Goal: Check status: Check status

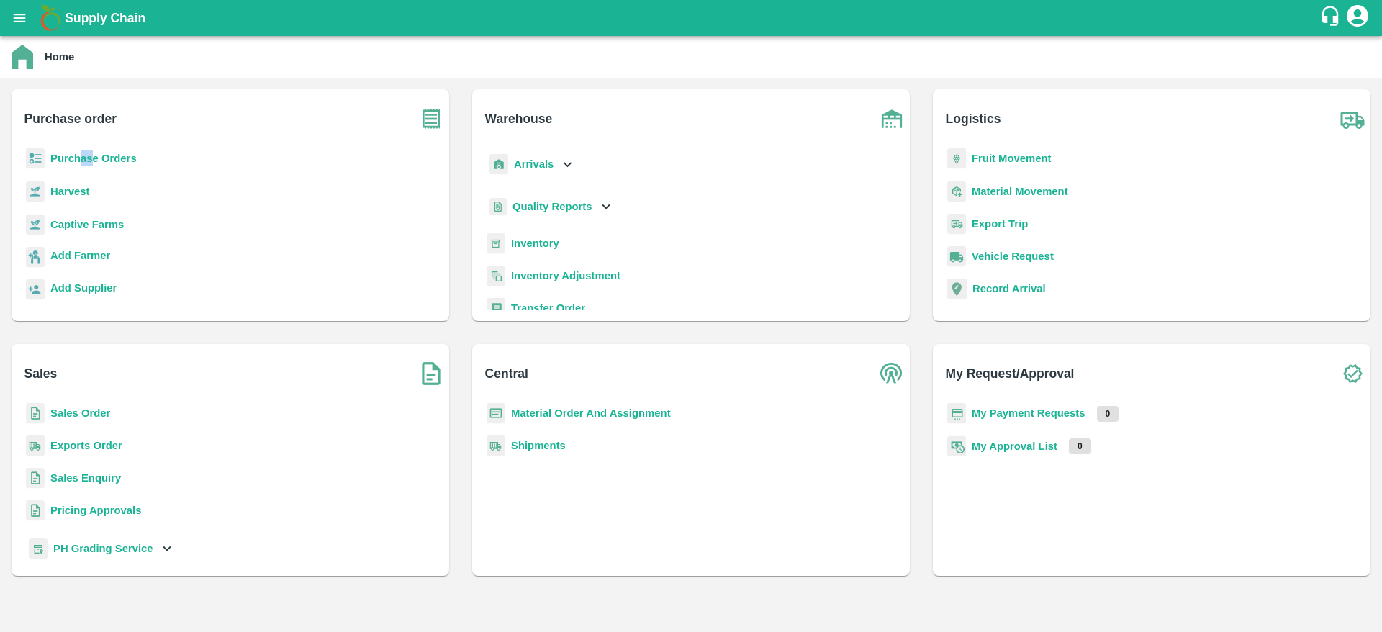
drag, startPoint x: 83, startPoint y: 146, endPoint x: 96, endPoint y: 161, distance: 19.9
click at [96, 161] on div "Purchase order Purchase Orders Harvest Captive Farms Add Farmer Add Supplier" at bounding box center [231, 205] width 438 height 232
click at [96, 161] on b "Purchase Orders" at bounding box center [93, 159] width 86 height 12
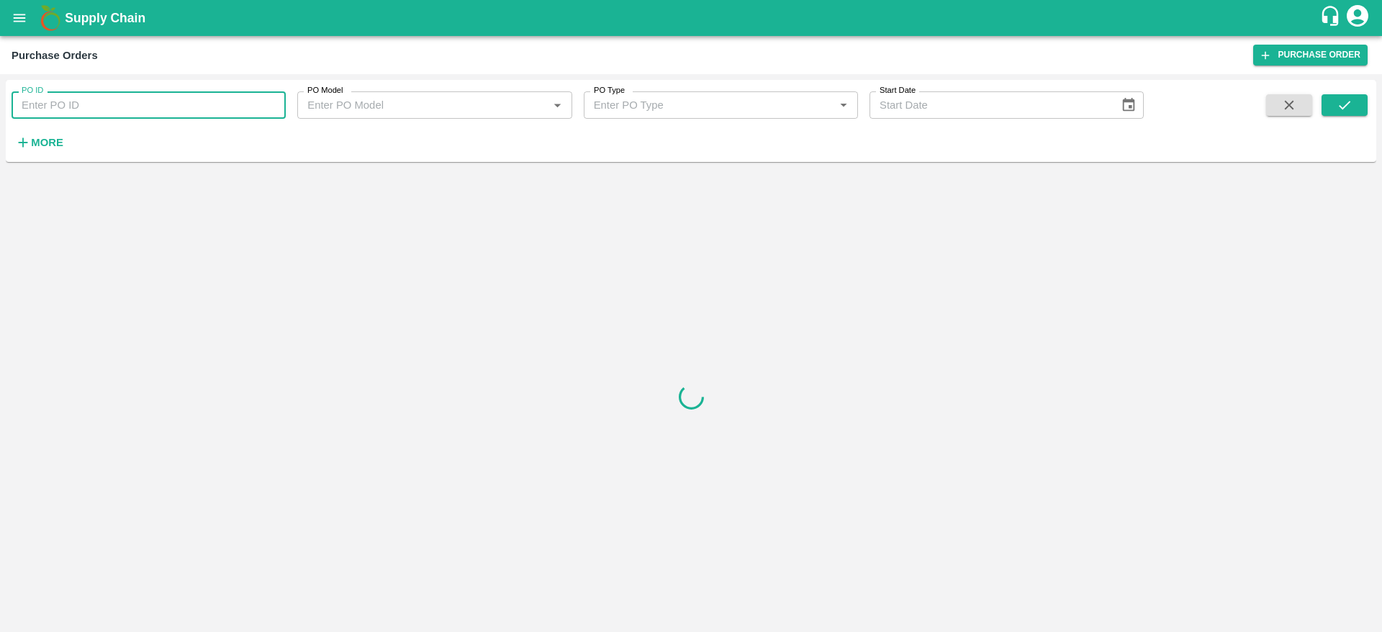
click at [98, 113] on input "PO ID" at bounding box center [149, 104] width 274 height 27
paste input "167786"
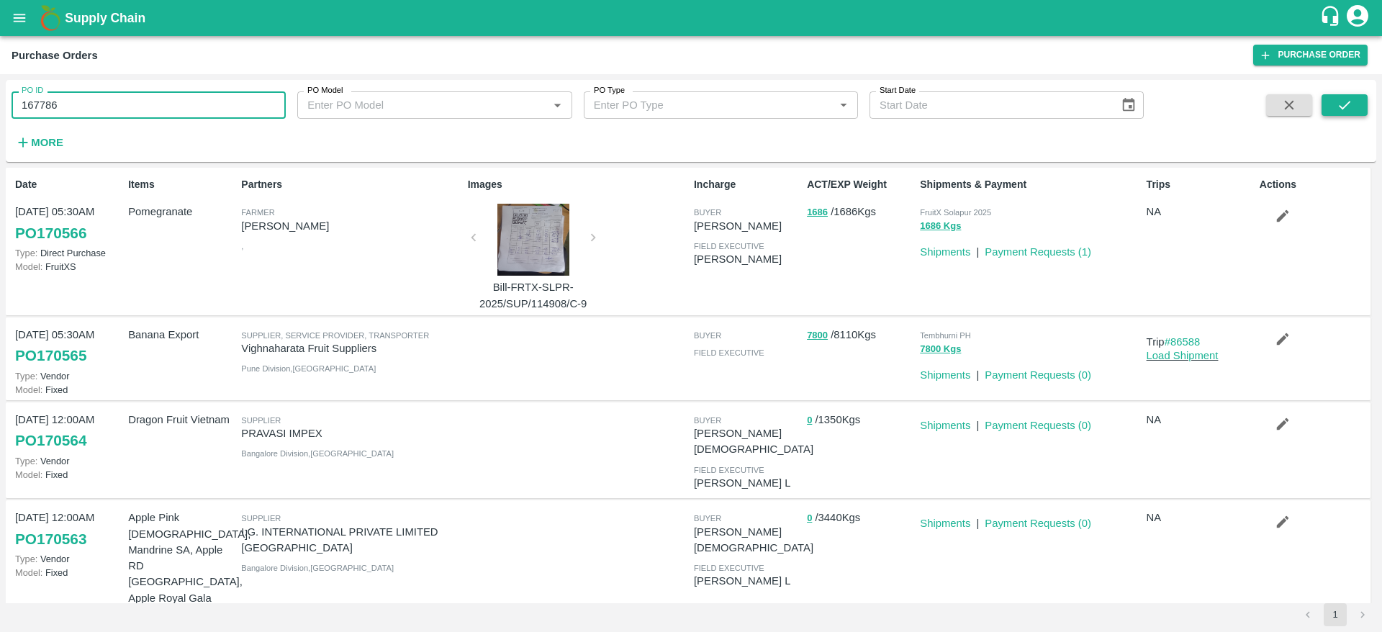
type input "167786"
click at [1345, 112] on icon "submit" at bounding box center [1345, 105] width 16 height 16
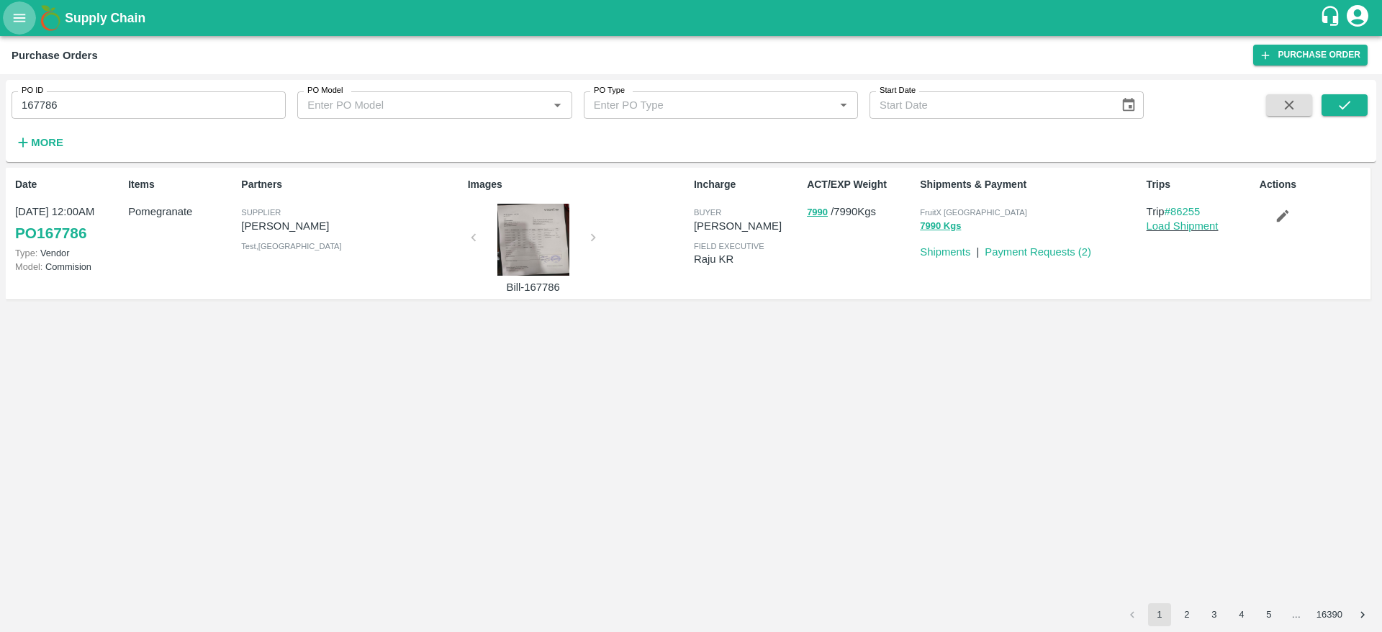
click at [19, 27] on button "open drawer" at bounding box center [19, 17] width 33 height 33
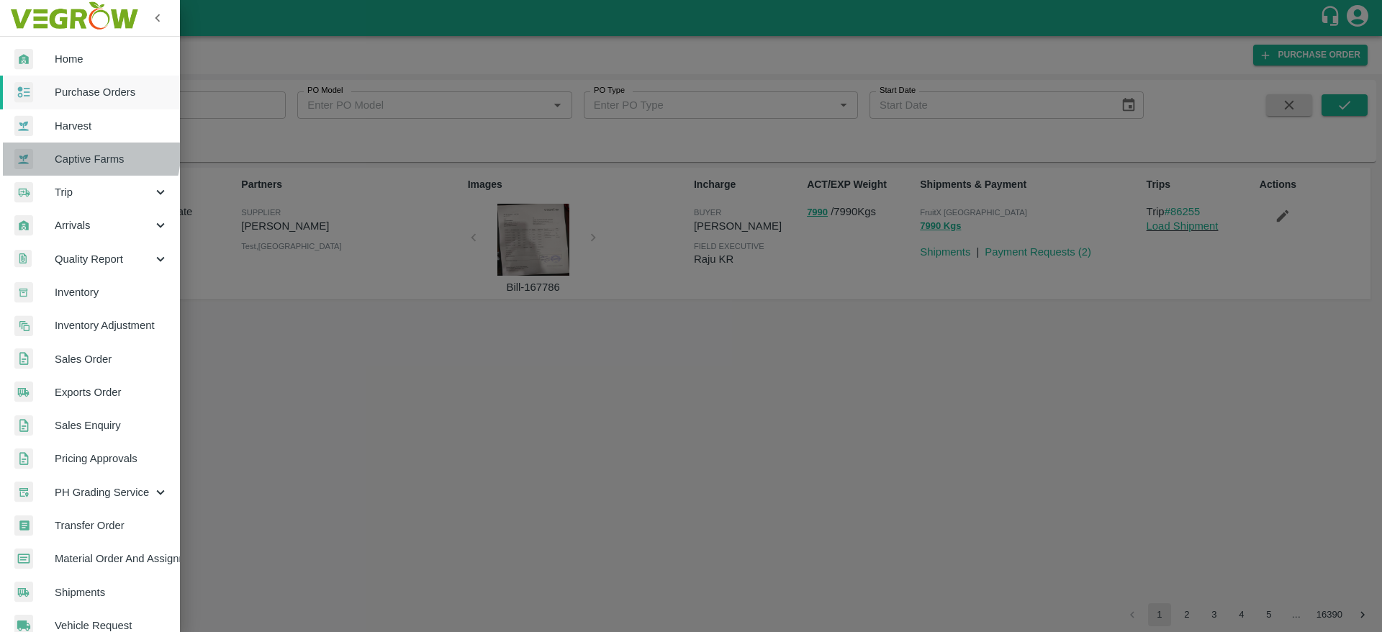
click at [89, 154] on span "Captive Farms" at bounding box center [112, 159] width 114 height 16
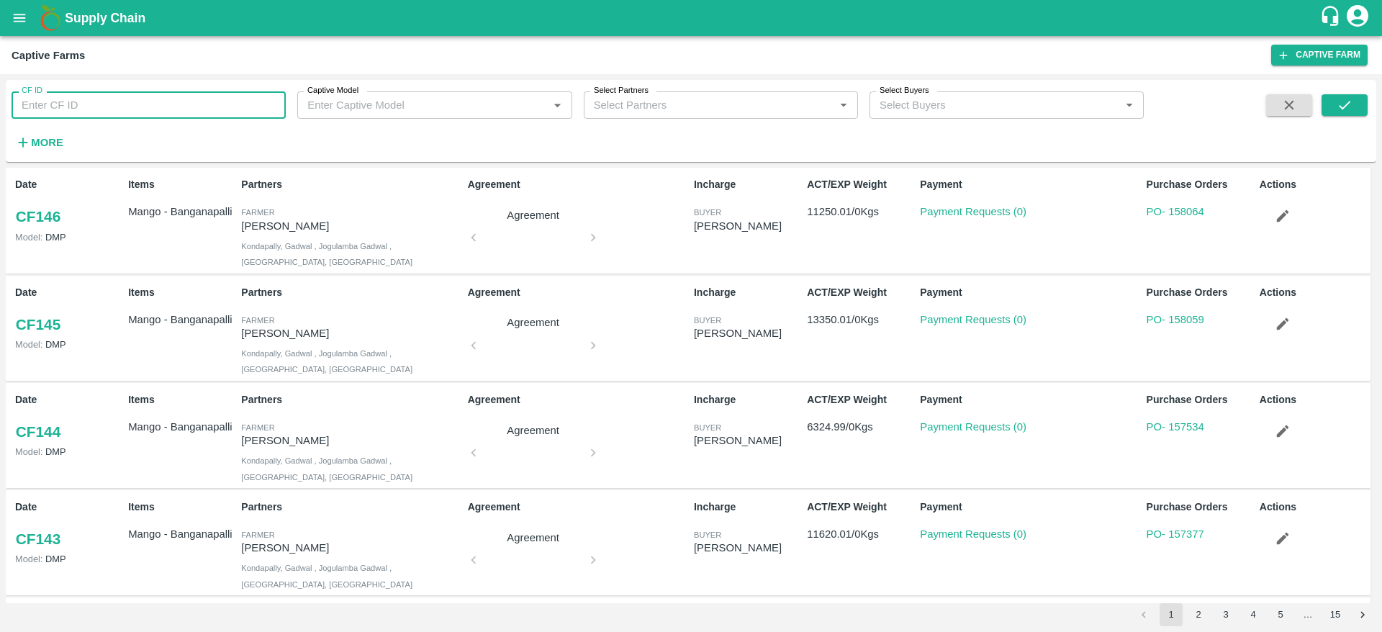
click at [117, 107] on input "CF ID" at bounding box center [149, 104] width 274 height 27
type input "48"
click at [1354, 107] on button "submit" at bounding box center [1345, 105] width 46 height 22
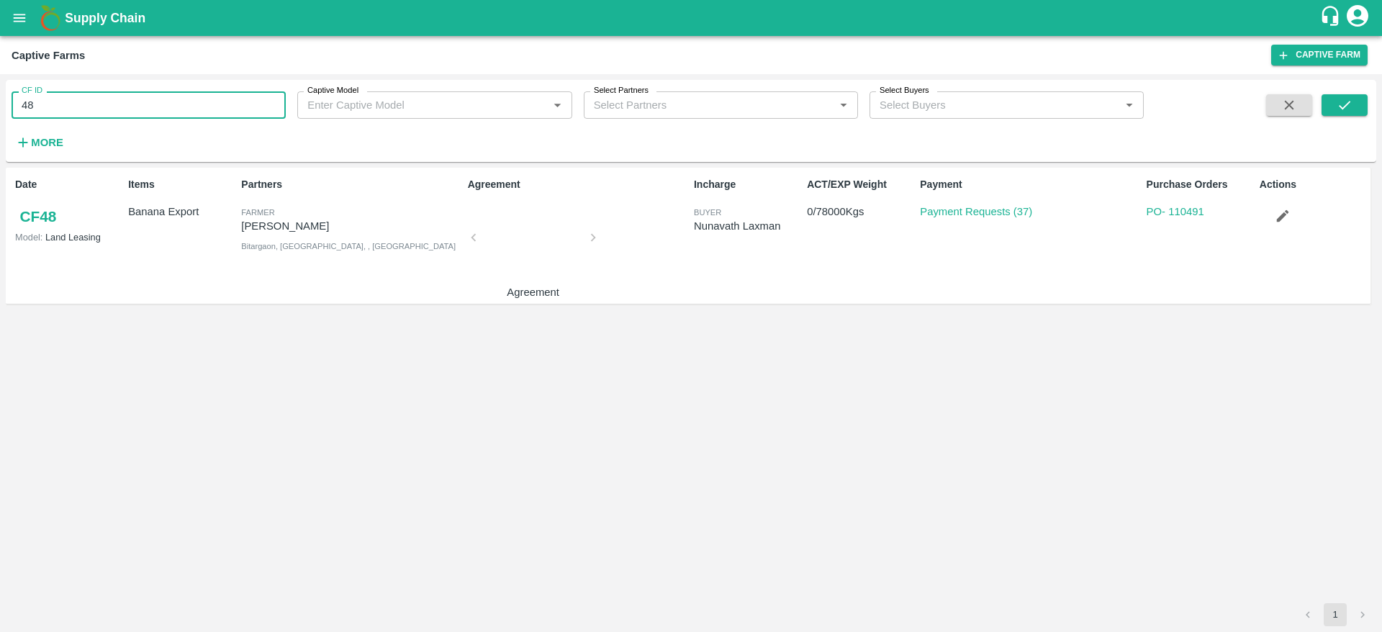
click at [116, 105] on input "48" at bounding box center [149, 104] width 274 height 27
click at [1340, 105] on icon "submit" at bounding box center [1345, 105] width 16 height 16
click at [33, 107] on input "89" at bounding box center [149, 104] width 274 height 27
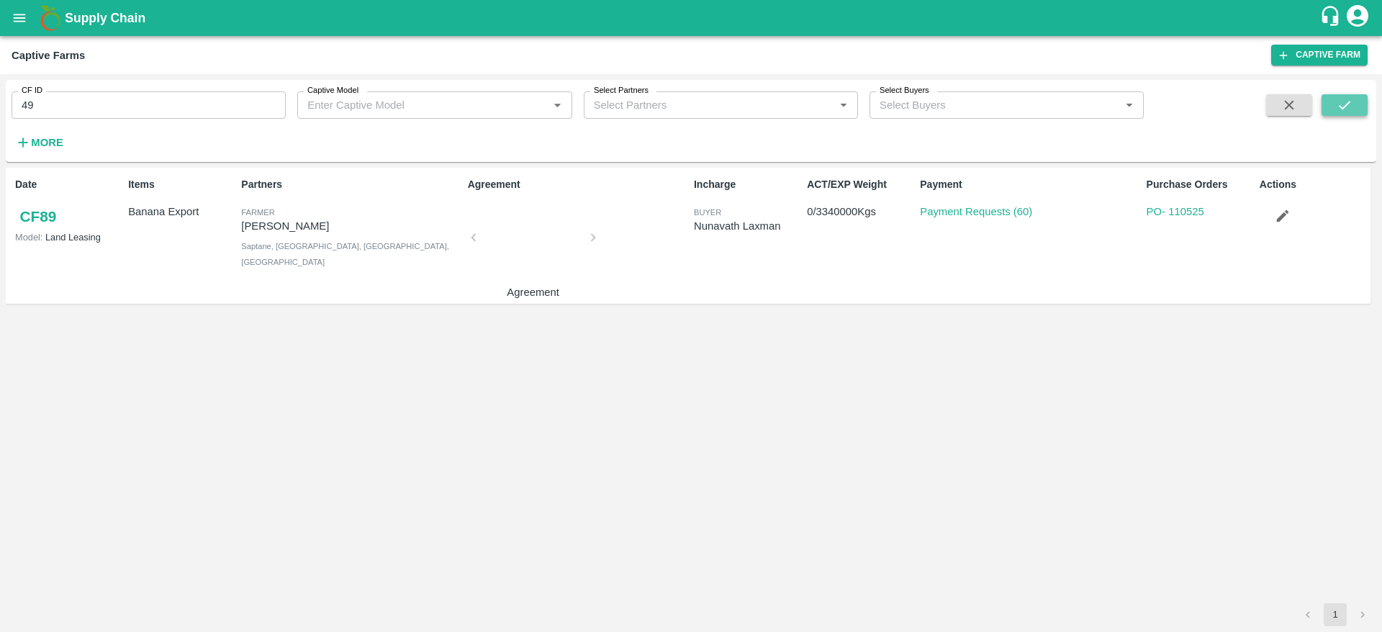
click at [1339, 108] on icon "submit" at bounding box center [1345, 105] width 16 height 16
click at [53, 114] on input "49" at bounding box center [149, 104] width 274 height 27
click at [1344, 102] on icon "submit" at bounding box center [1345, 105] width 16 height 16
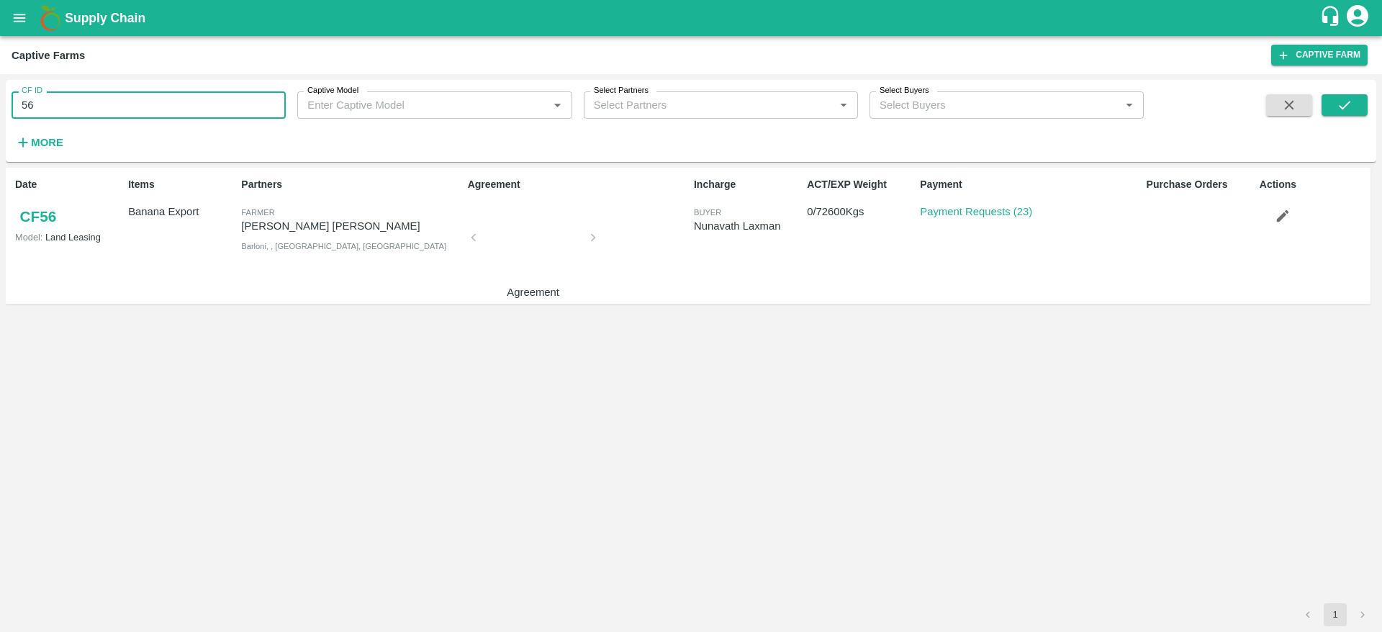
click at [112, 101] on input "56" at bounding box center [149, 104] width 274 height 27
type input "83"
click at [1328, 101] on button "submit" at bounding box center [1345, 105] width 46 height 22
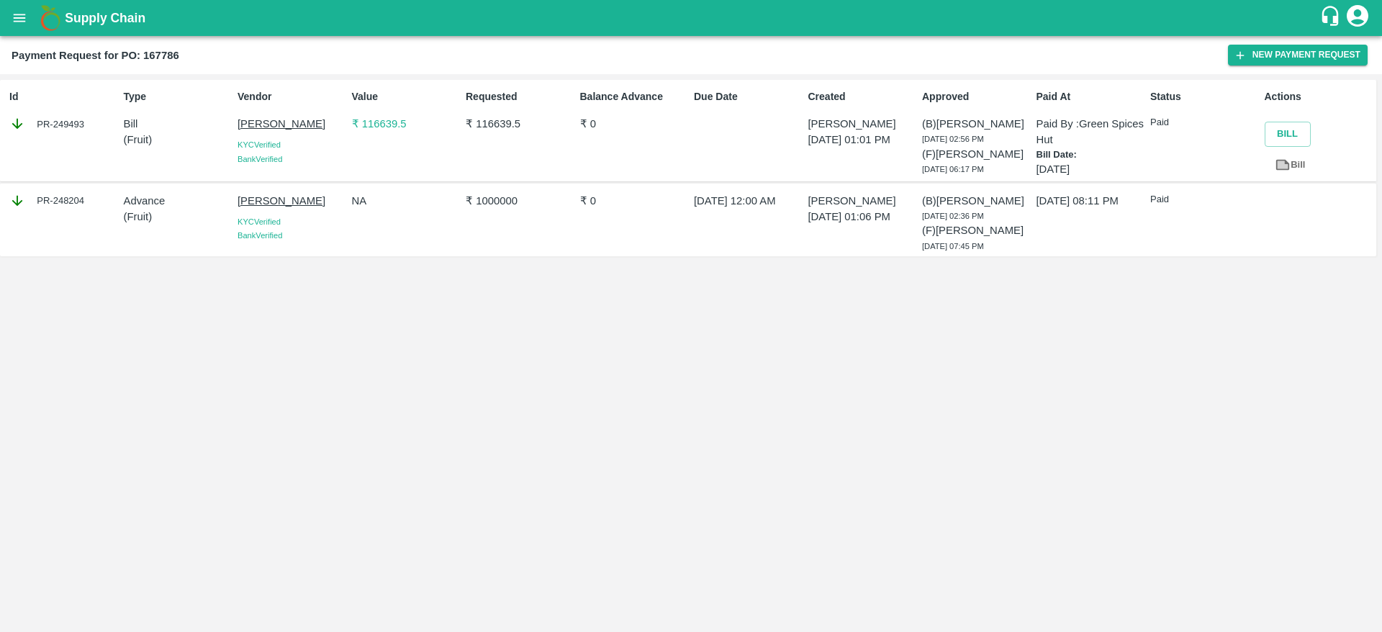
click at [66, 117] on div "PR-249493" at bounding box center [63, 124] width 108 height 16
copy div "PR"
click at [66, 117] on div "PR-249493" at bounding box center [63, 124] width 108 height 16
click at [63, 125] on div "PR-249493" at bounding box center [63, 124] width 108 height 16
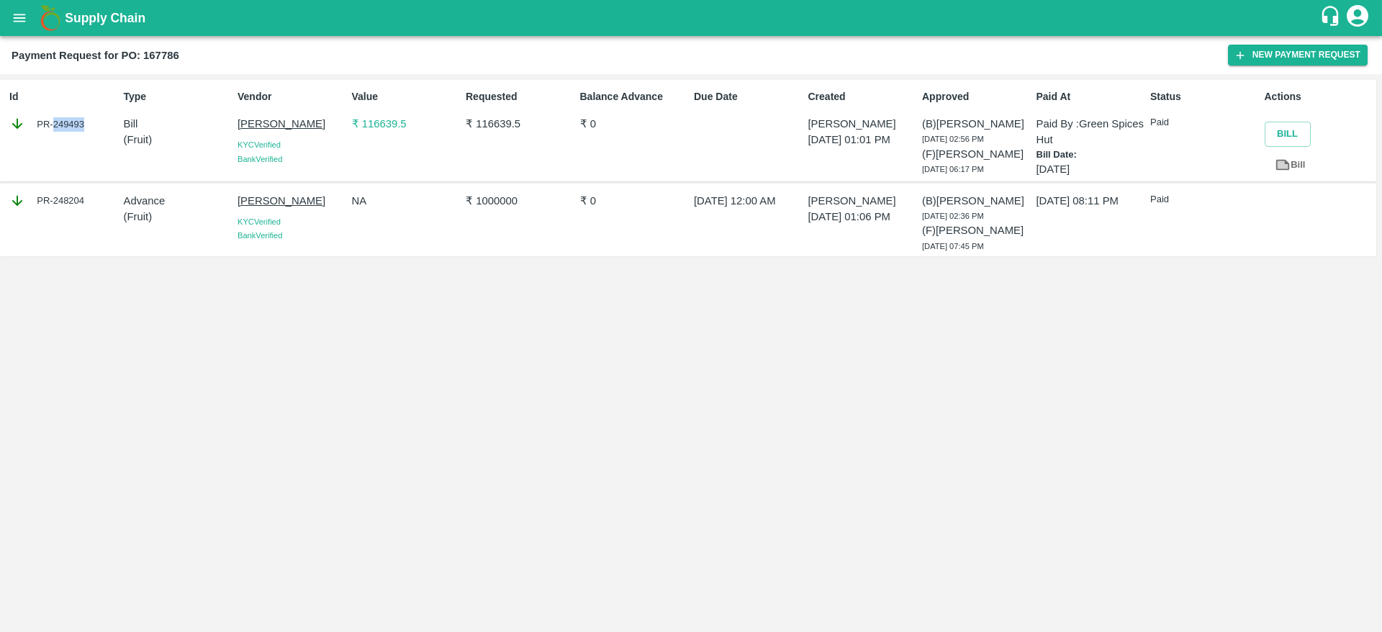
copy div "249493"
click at [25, 21] on icon "open drawer" at bounding box center [20, 18] width 12 height 8
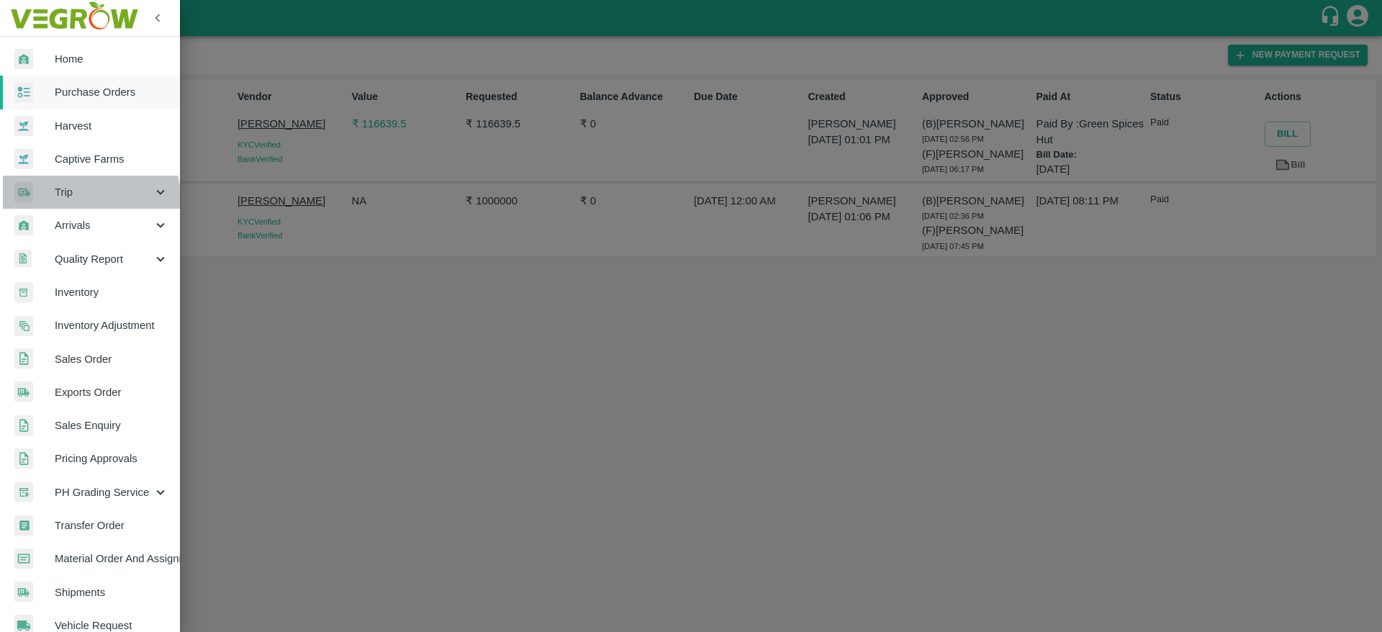
click at [84, 199] on span "Trip" at bounding box center [104, 192] width 98 height 16
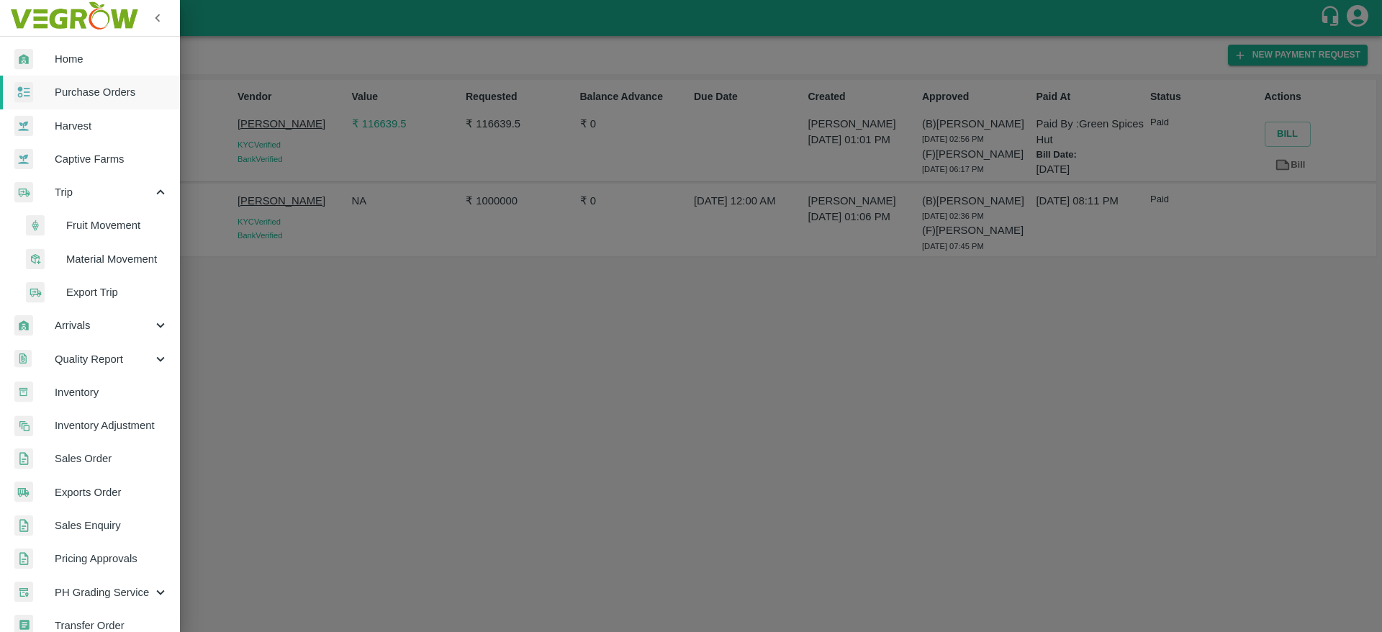
click at [100, 230] on span "Fruit Movement" at bounding box center [117, 225] width 102 height 16
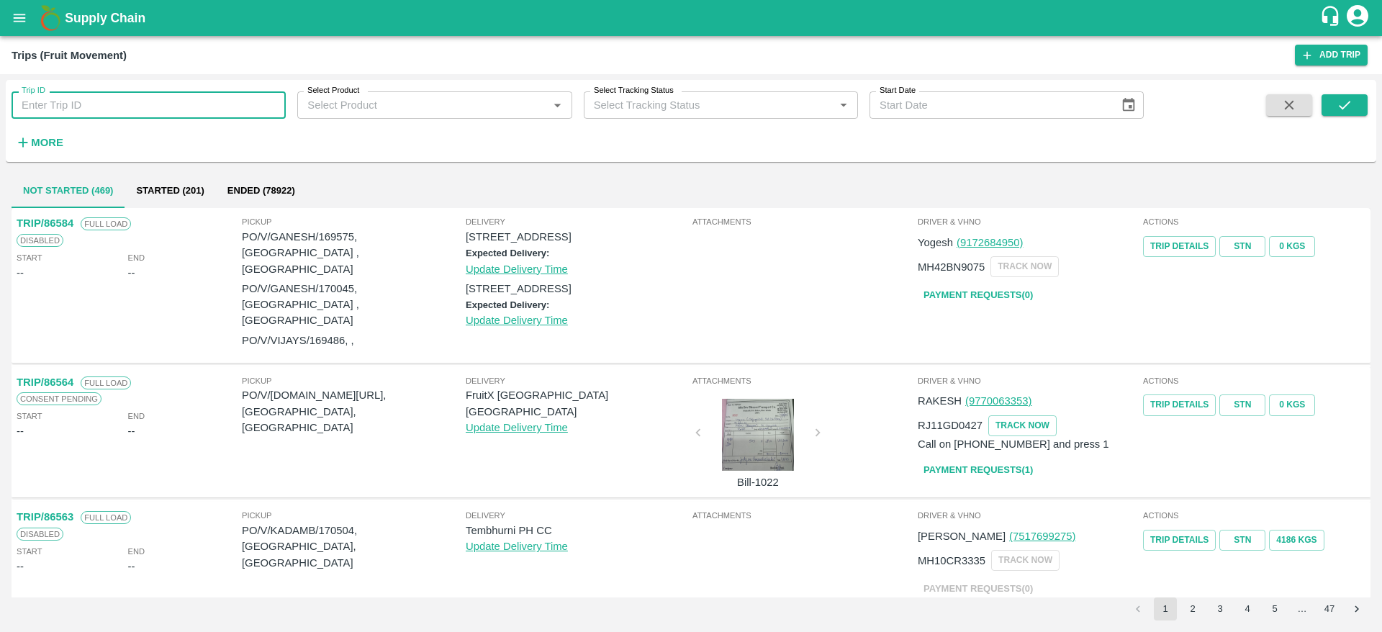
paste input "73040"
click at [116, 100] on input "73040" at bounding box center [149, 104] width 274 height 27
type input "73040"
click at [1338, 108] on icon "submit" at bounding box center [1345, 105] width 16 height 16
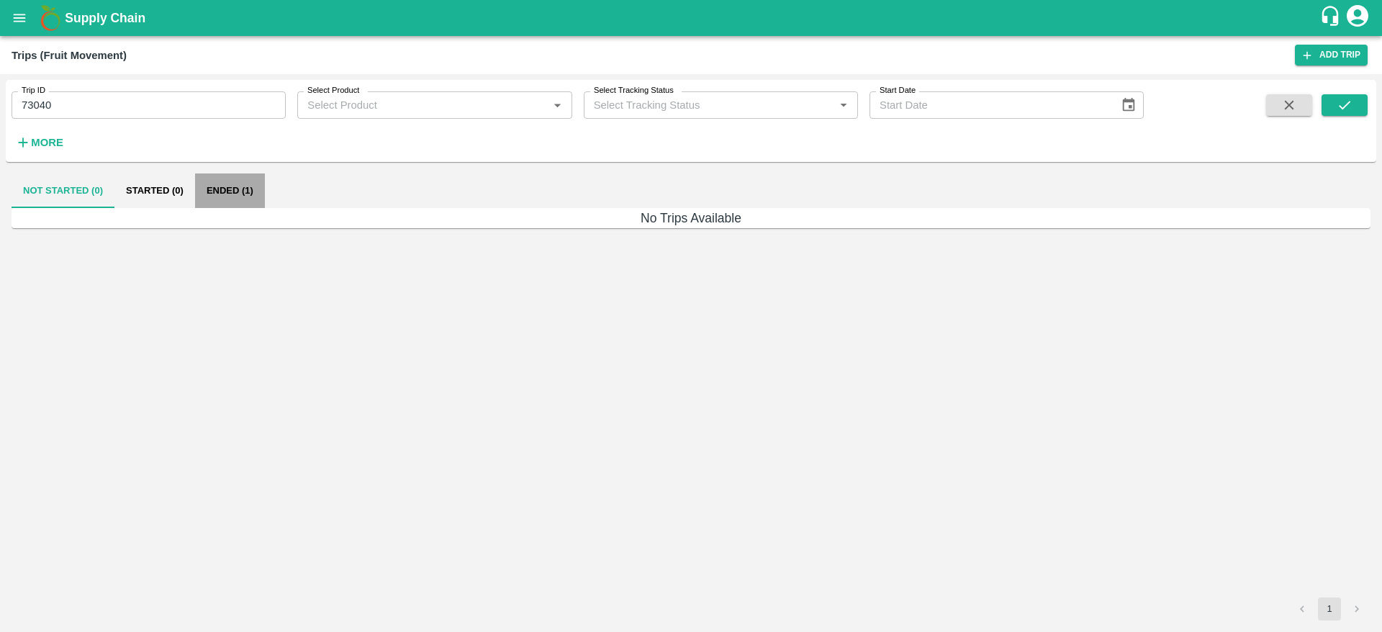
click at [227, 188] on button "Ended (1)" at bounding box center [230, 191] width 70 height 35
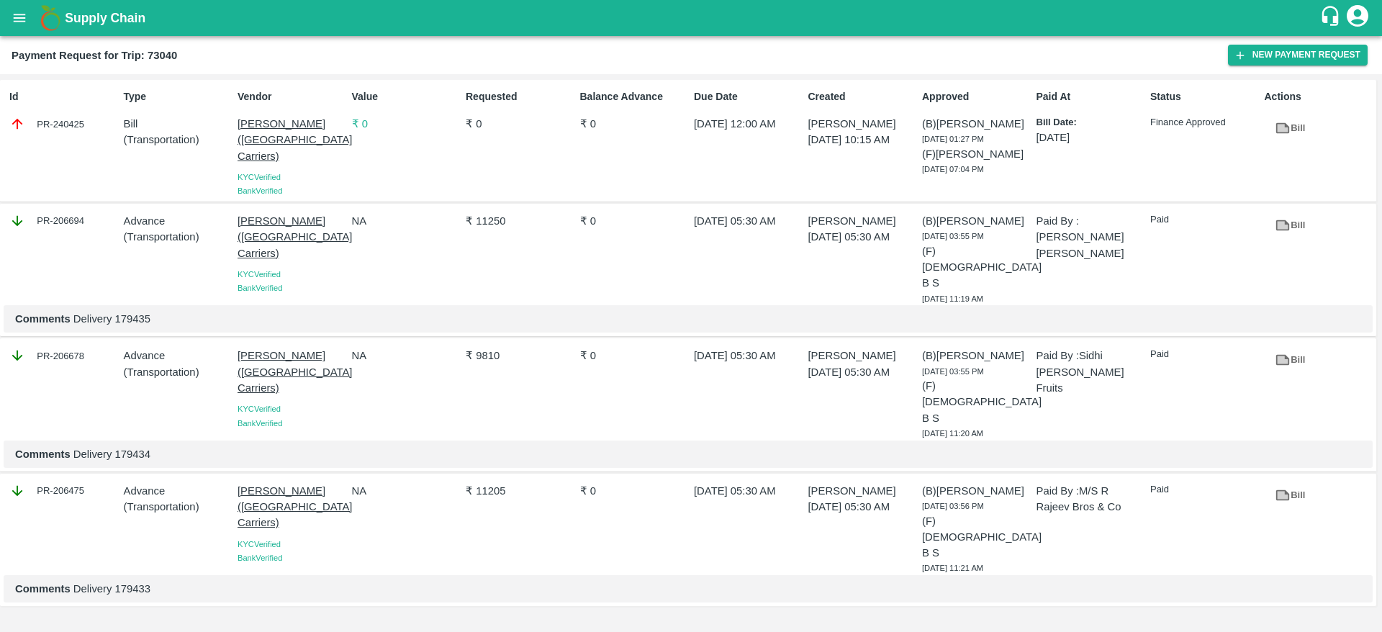
click at [365, 125] on p "₹ 0" at bounding box center [406, 124] width 108 height 16
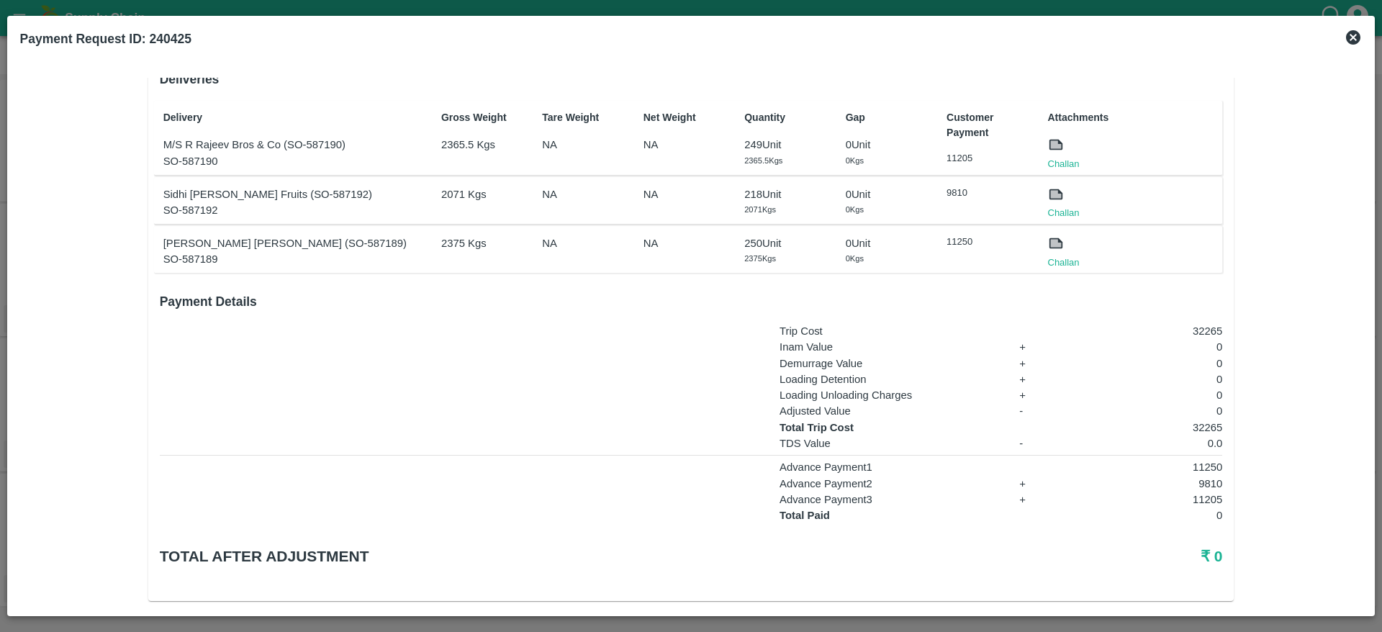
scroll to position [227, 0]
